Goal: Information Seeking & Learning: Check status

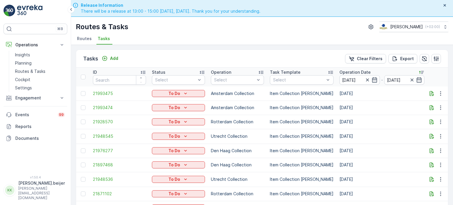
click at [80, 37] on span "Routes" at bounding box center [84, 39] width 15 height 6
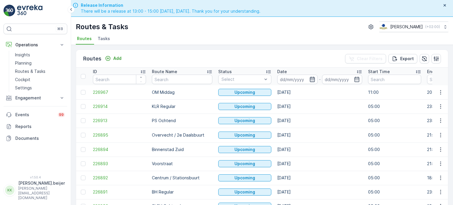
click at [310, 80] on icon "button" at bounding box center [312, 79] width 5 height 5
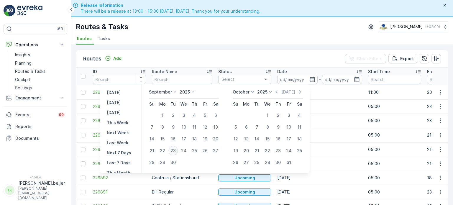
click at [175, 151] on div "23" at bounding box center [173, 150] width 9 height 9
type input "[DATE]"
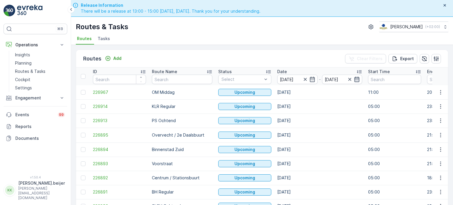
type input "[DATE]"
click at [354, 81] on icon "button" at bounding box center [357, 79] width 6 height 6
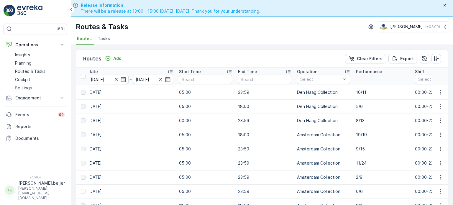
scroll to position [0, 229]
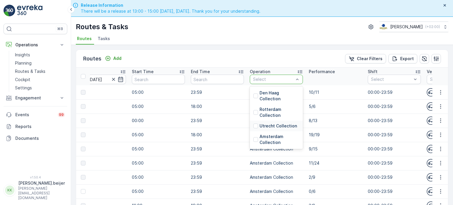
click at [260, 127] on p "Utrecht Collection" at bounding box center [278, 126] width 37 height 6
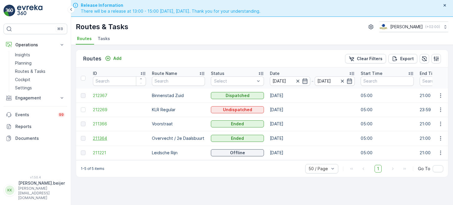
click at [105, 137] on span "211364" at bounding box center [119, 138] width 53 height 6
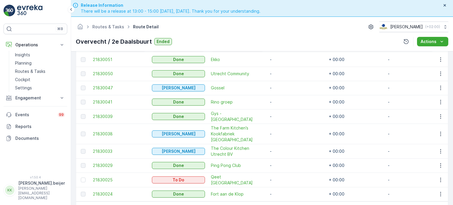
scroll to position [17, 0]
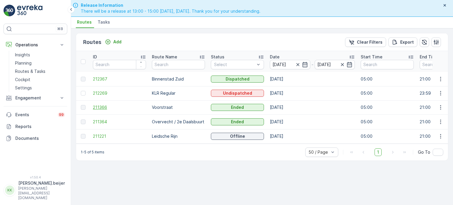
click at [104, 106] on span "211366" at bounding box center [119, 107] width 53 height 6
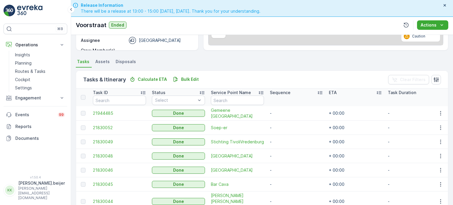
scroll to position [177, 0]
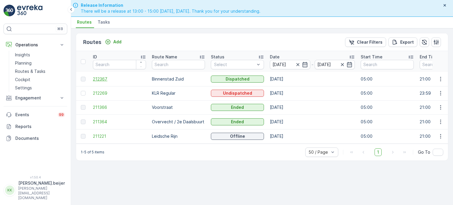
click at [102, 78] on span "212367" at bounding box center [119, 79] width 53 height 6
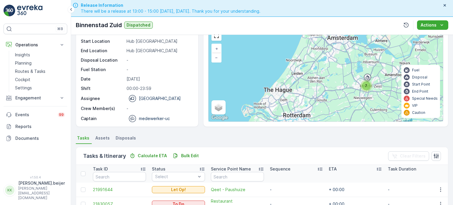
scroll to position [26, 0]
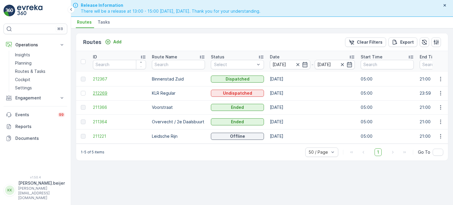
click at [98, 92] on span "212269" at bounding box center [119, 93] width 53 height 6
click at [95, 135] on span "211221" at bounding box center [119, 136] width 53 height 6
click at [98, 79] on span "212367" at bounding box center [119, 79] width 53 height 6
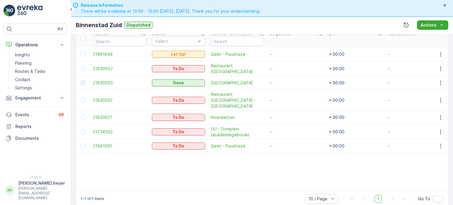
scroll to position [172, 0]
